Goal: Information Seeking & Learning: Learn about a topic

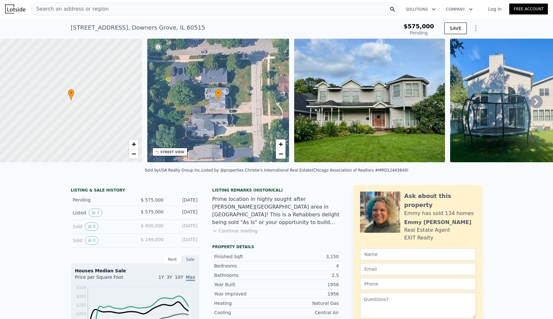
click at [121, 9] on div "Search an address or region" at bounding box center [215, 9] width 368 height 13
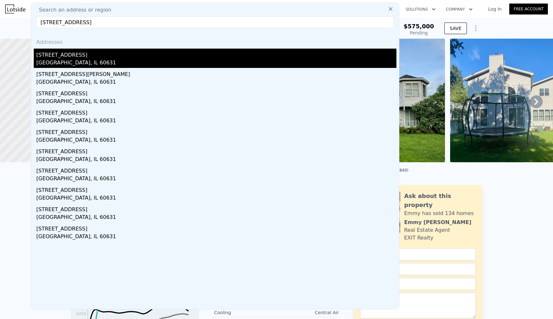
type input "[STREET_ADDRESS]"
click at [79, 55] on div "[STREET_ADDRESS]" at bounding box center [216, 54] width 360 height 10
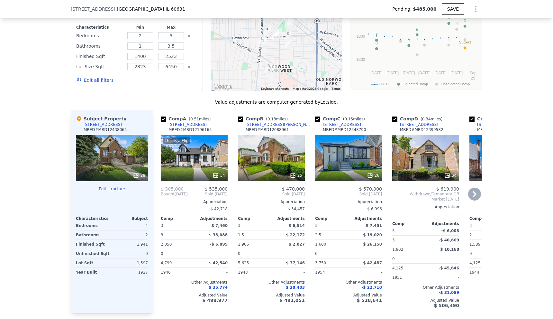
scroll to position [705, 0]
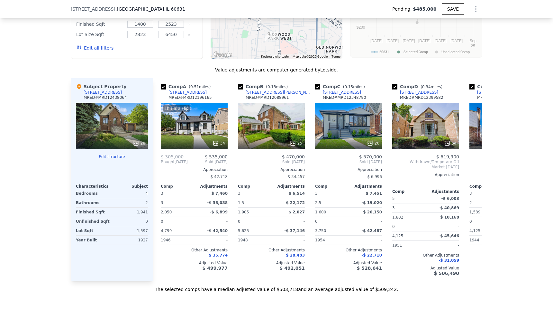
type input "$ 507,000"
type input "-$ 43,302"
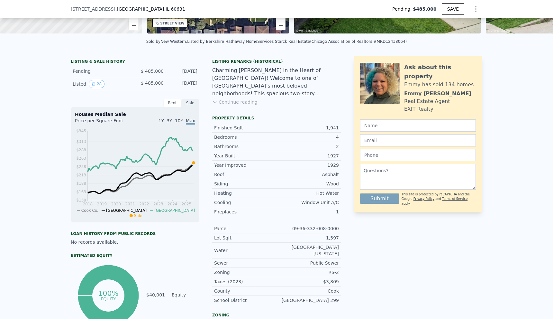
scroll to position [0, 0]
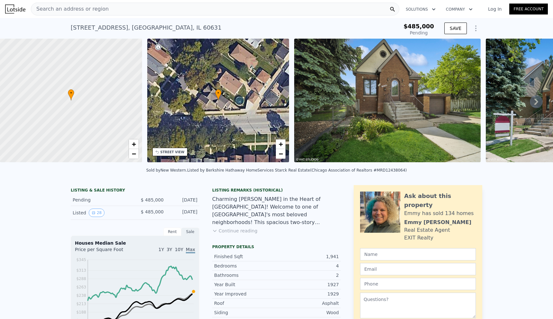
click at [134, 10] on div "Search an address or region" at bounding box center [215, 9] width 368 height 13
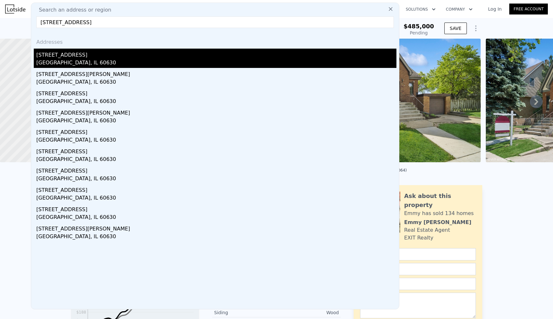
type input "[STREET_ADDRESS]"
click at [71, 58] on div "[STREET_ADDRESS]" at bounding box center [216, 54] width 360 height 10
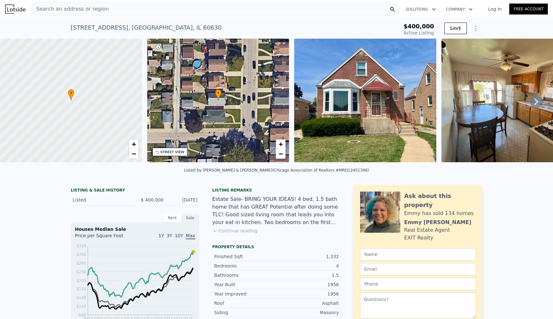
click at [142, 16] on div "Search an address or region Solutions Company Open main menu Log In Free Account" at bounding box center [276, 8] width 543 height 15
click at [146, 6] on div "Search an address or region" at bounding box center [215, 9] width 368 height 13
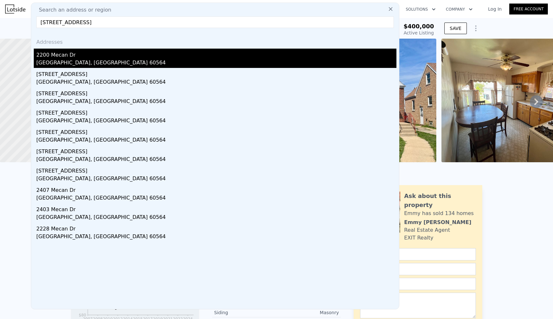
type input "[STREET_ADDRESS]"
click at [79, 55] on div "2200 Mecan Dr" at bounding box center [216, 54] width 360 height 10
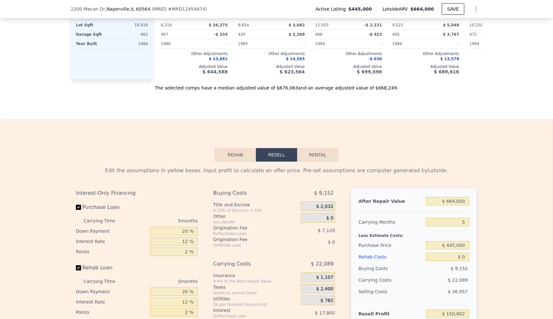
scroll to position [705, 0]
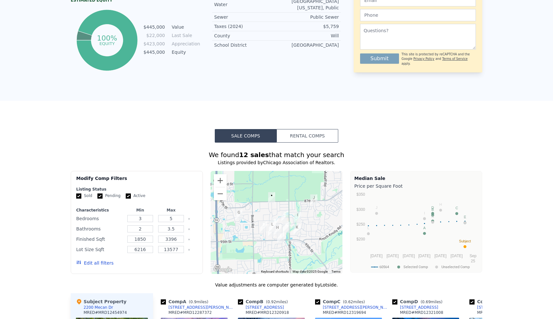
scroll to position [0, 0]
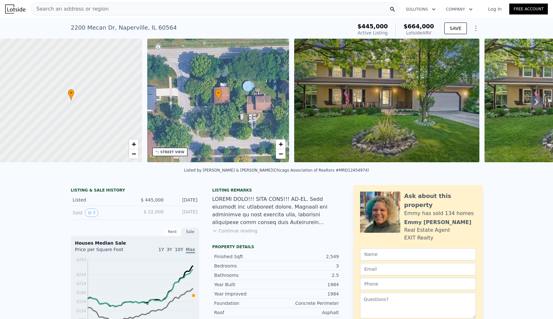
click at [222, 6] on div "Search an address or region" at bounding box center [215, 9] width 368 height 13
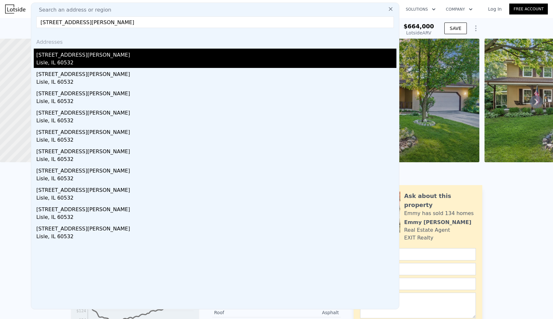
type input "[STREET_ADDRESS][PERSON_NAME]"
click at [98, 59] on div "Lisle, IL 60532" at bounding box center [216, 63] width 360 height 9
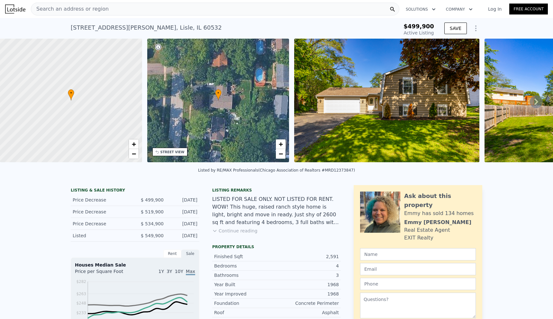
click at [150, 5] on div "Search an address or region" at bounding box center [215, 9] width 368 height 13
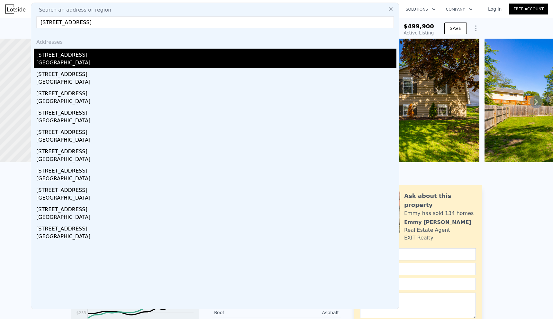
type input "[STREET_ADDRESS]"
click at [75, 55] on div "[STREET_ADDRESS]" at bounding box center [216, 54] width 360 height 10
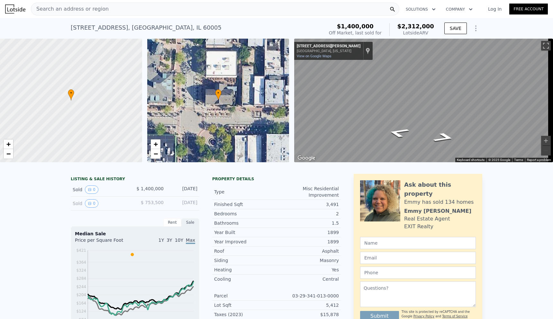
click at [164, 10] on div "Search an address or region" at bounding box center [215, 9] width 368 height 13
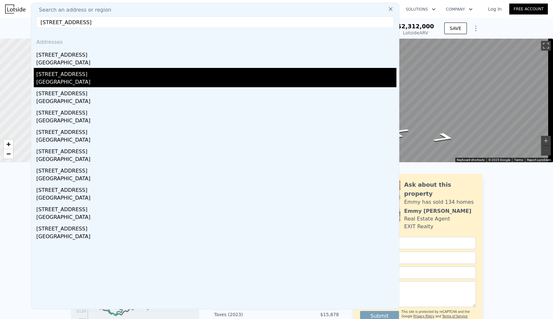
type input "[STREET_ADDRESS]"
click at [85, 78] on div "[GEOGRAPHIC_DATA]" at bounding box center [216, 82] width 360 height 9
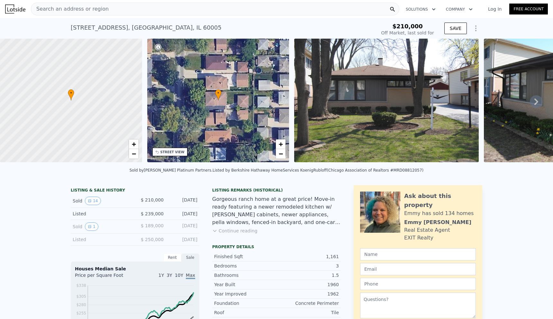
click at [278, 8] on div "Search an address or region" at bounding box center [215, 9] width 368 height 13
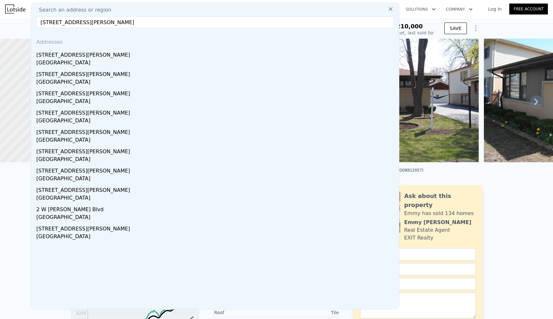
type input "[STREET_ADDRESS][PERSON_NAME]"
click at [118, 48] on div "Addresses" at bounding box center [215, 40] width 363 height 15
type input "$ 434,000"
type input "$ 182,034"
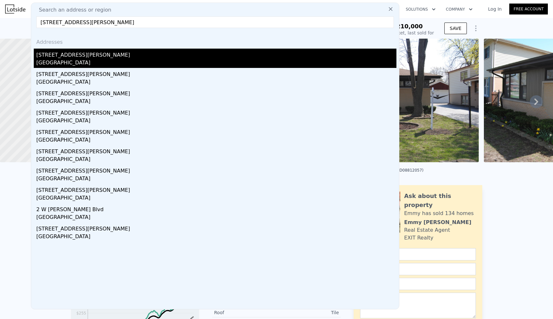
click at [116, 52] on div "[STREET_ADDRESS][PERSON_NAME]" at bounding box center [216, 54] width 360 height 10
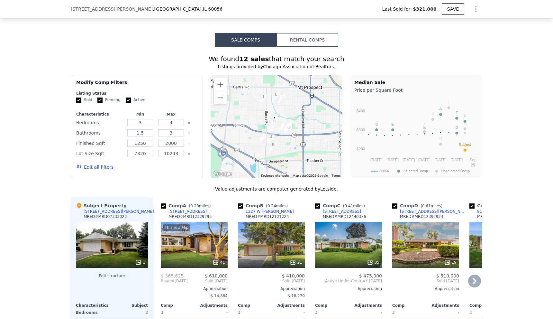
scroll to position [673, 0]
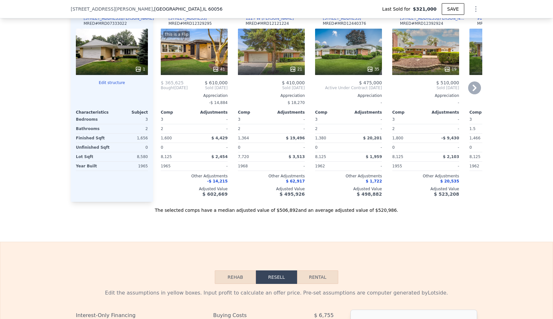
type input "$ 530,000"
type input "$ 155,093"
